Goal: Navigation & Orientation: Find specific page/section

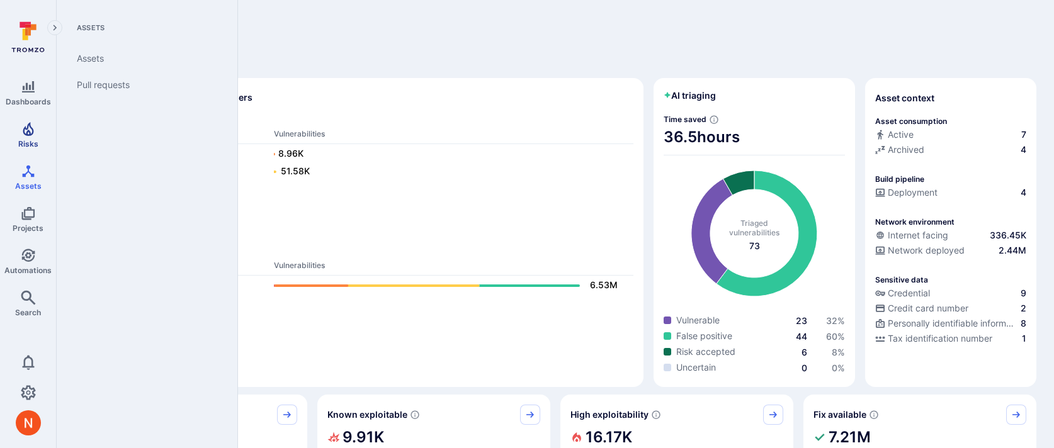
click at [30, 137] on link "Risks" at bounding box center [28, 134] width 56 height 37
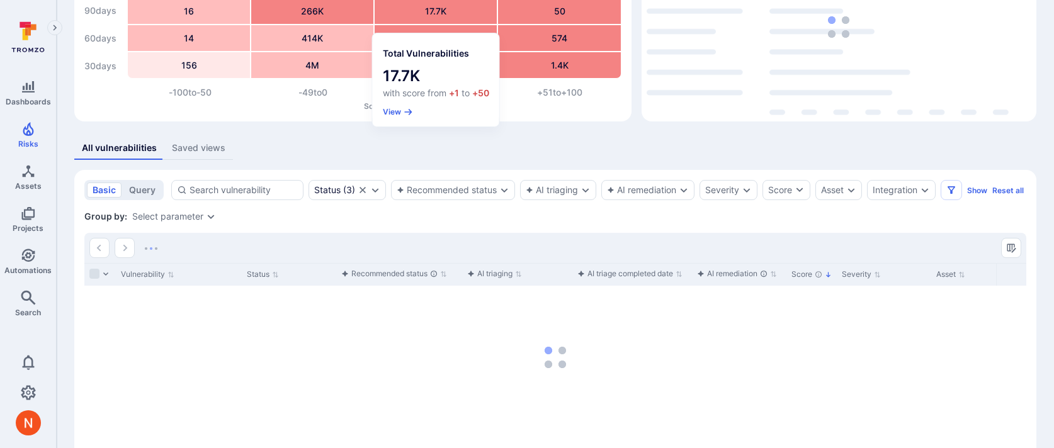
scroll to position [191, 0]
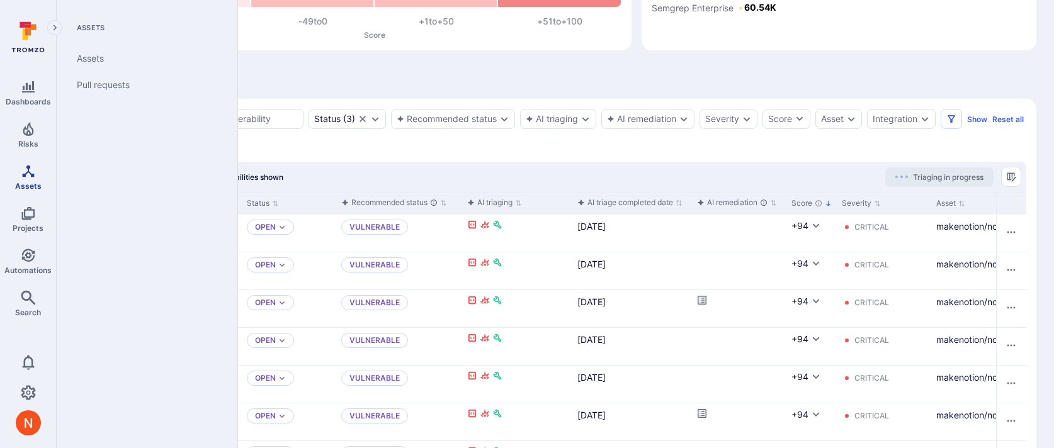
click at [27, 178] on icon "Assets" at bounding box center [28, 171] width 15 height 15
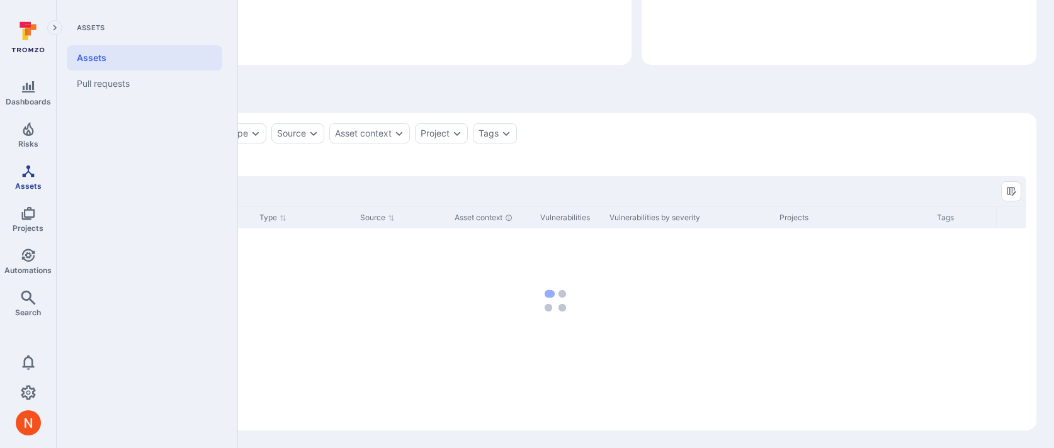
scroll to position [162, 0]
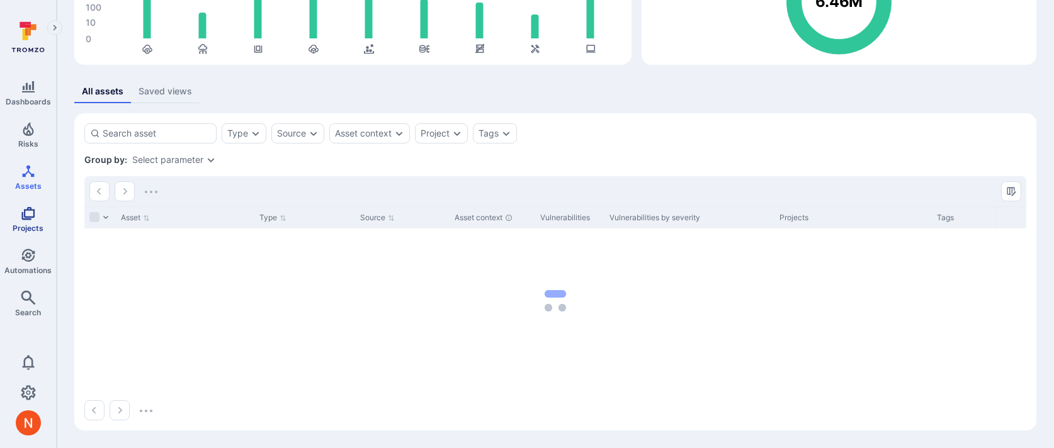
click at [32, 216] on icon "Projects" at bounding box center [27, 213] width 13 height 13
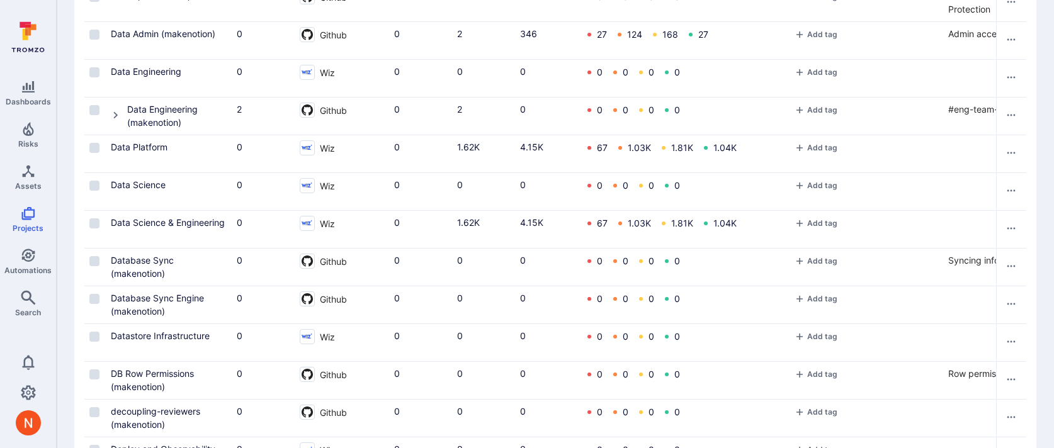
scroll to position [916, 0]
click at [140, 152] on div "Data Platform" at bounding box center [139, 147] width 57 height 13
click at [153, 140] on div "Data Platform" at bounding box center [169, 154] width 126 height 37
click at [153, 152] on link "Data Platform" at bounding box center [139, 147] width 57 height 11
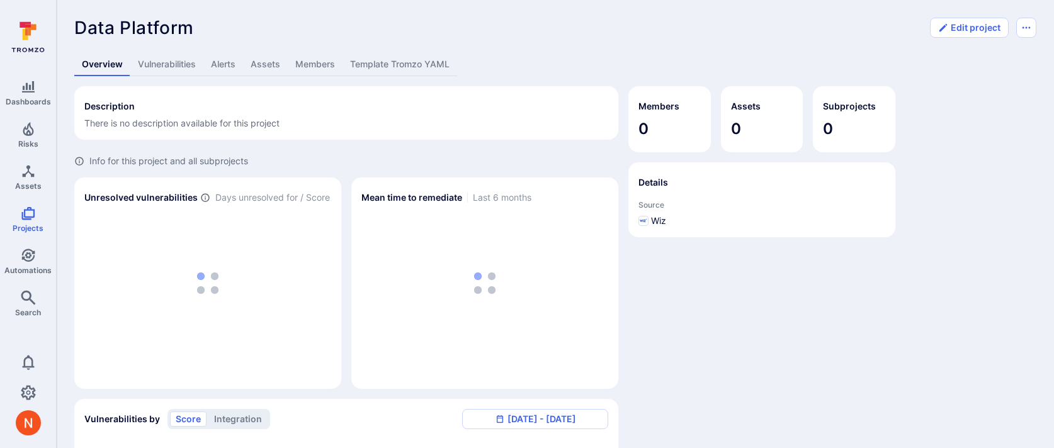
click at [377, 64] on link "Template Tromzo YAML" at bounding box center [400, 64] width 115 height 23
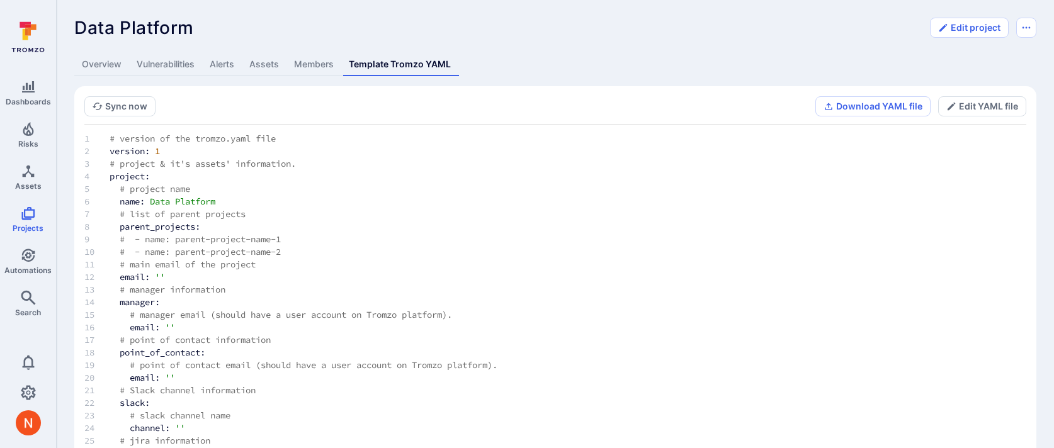
click at [258, 65] on link "Assets" at bounding box center [264, 64] width 45 height 23
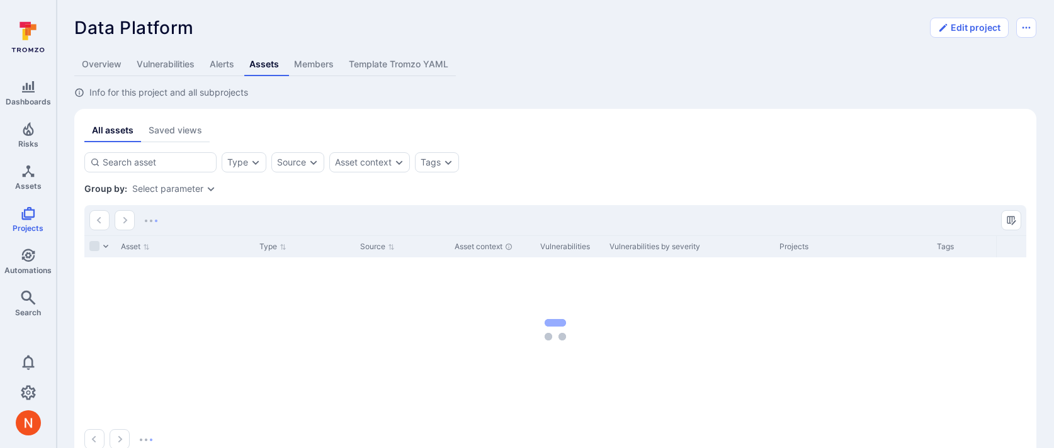
scroll to position [29, 0]
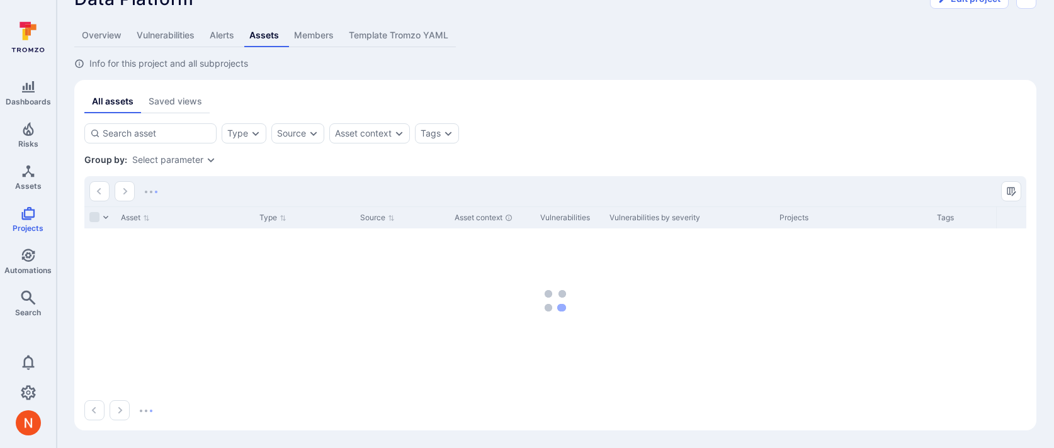
click at [390, 16] on div "Data Platform ... Show more Edit project Overview Vulnerabilities Alerts Assets…" at bounding box center [555, 209] width 997 height 477
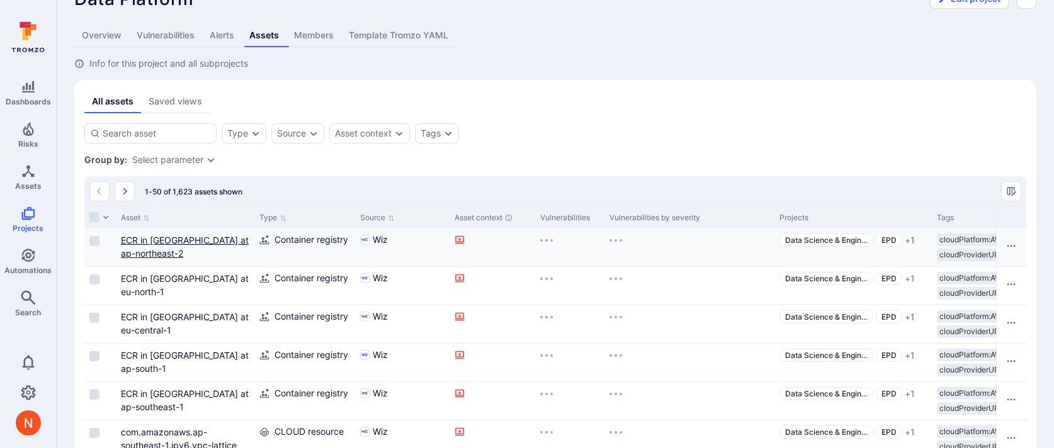
click at [161, 249] on link "ECR in [GEOGRAPHIC_DATA] at ap-northeast-2" at bounding box center [185, 247] width 128 height 24
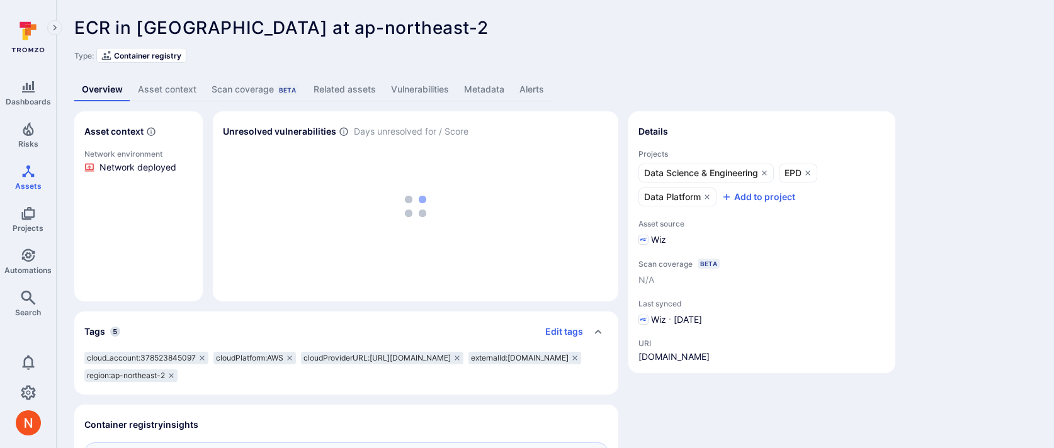
click at [467, 88] on link "Metadata" at bounding box center [483, 89] width 55 height 23
